Goal: Task Accomplishment & Management: Manage account settings

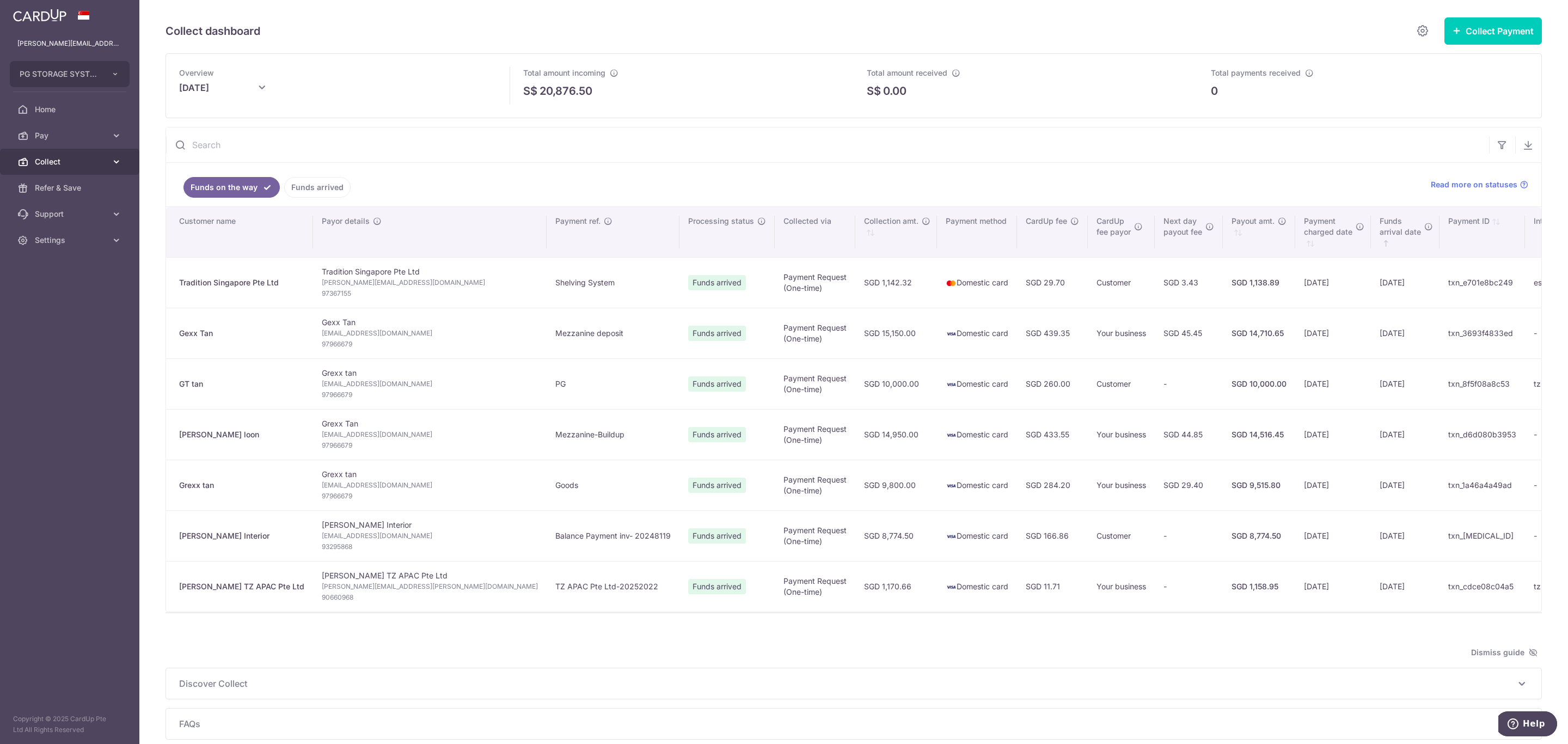
click at [71, 163] on span "Collect" at bounding box center [71, 162] width 72 height 11
drag, startPoint x: 44, startPoint y: 139, endPoint x: 95, endPoint y: 132, distance: 51.5
click at [44, 139] on span "Pay" at bounding box center [71, 136] width 72 height 11
click at [53, 102] on link "Home" at bounding box center [69, 109] width 139 height 26
